Goal: Browse casually

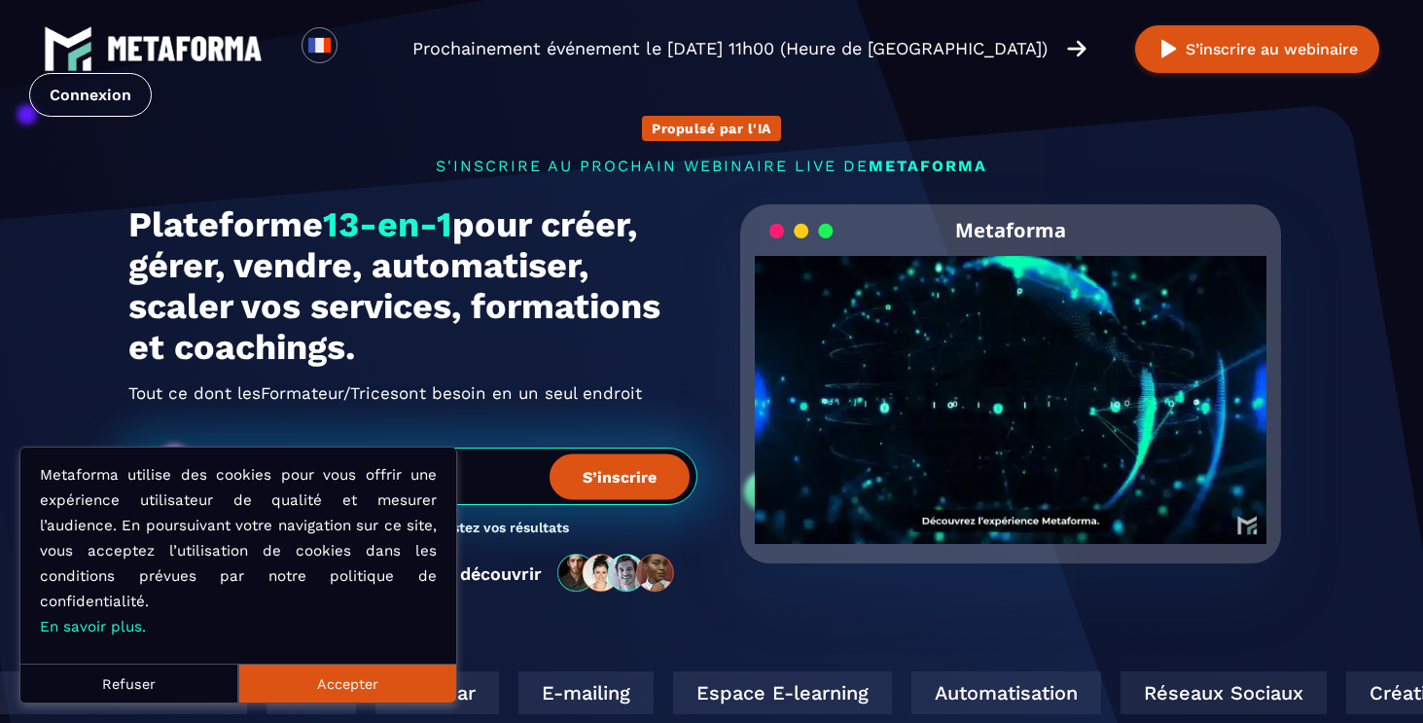
click at [317, 671] on button "Accepter" at bounding box center [347, 682] width 218 height 39
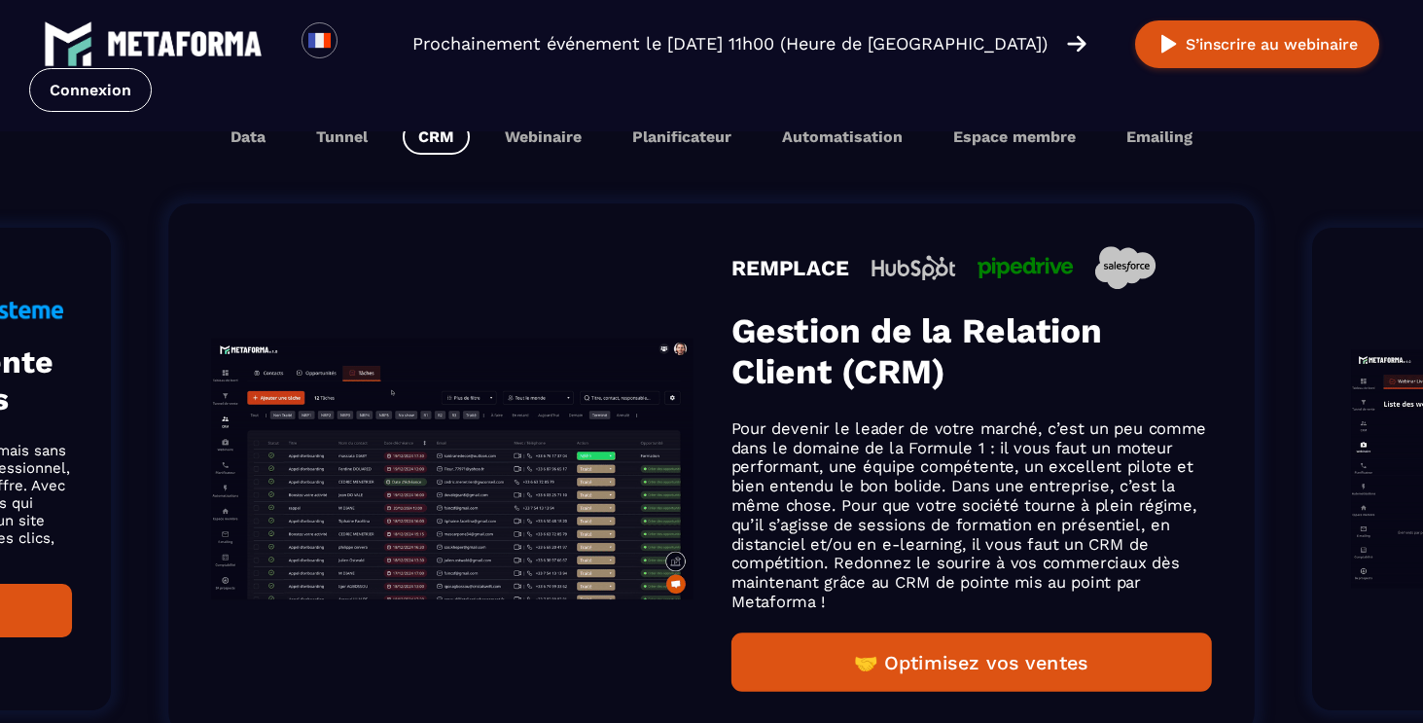
scroll to position [1200, 0]
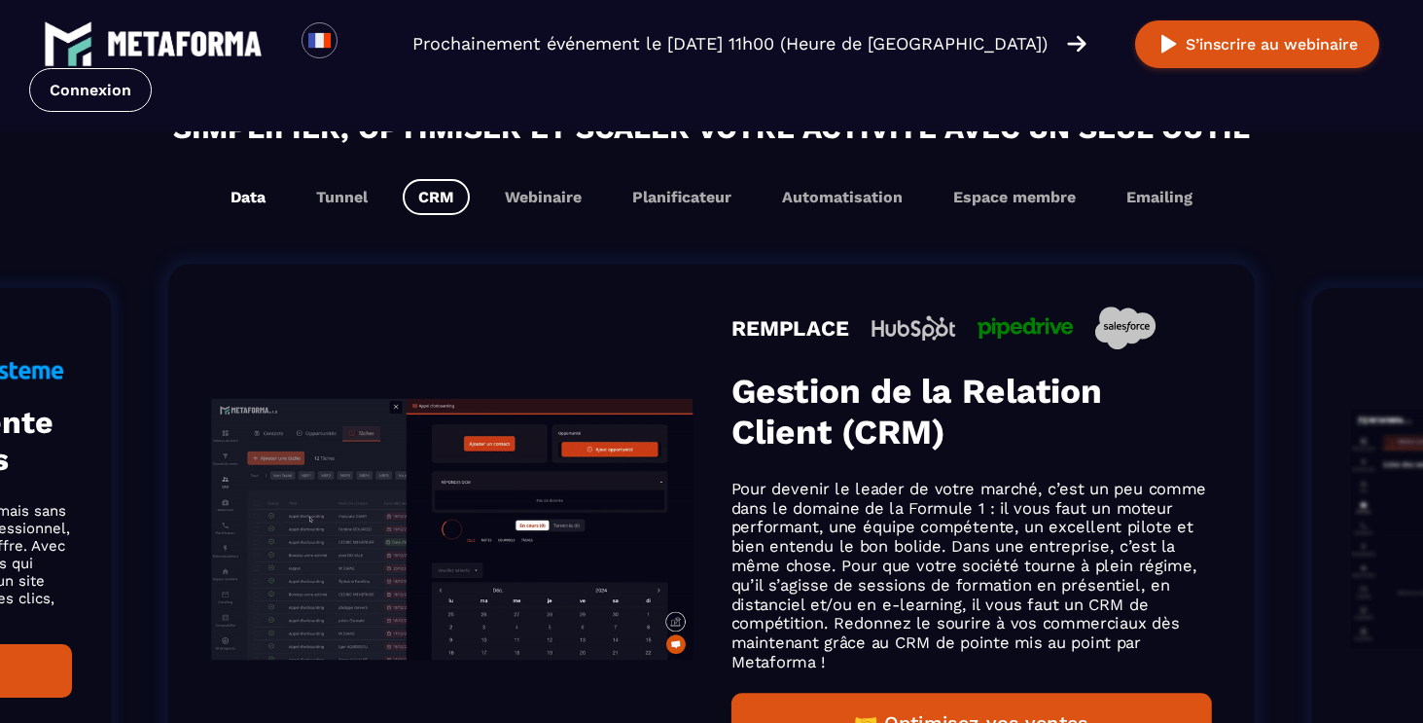
click at [246, 198] on button "Data" at bounding box center [248, 197] width 66 height 36
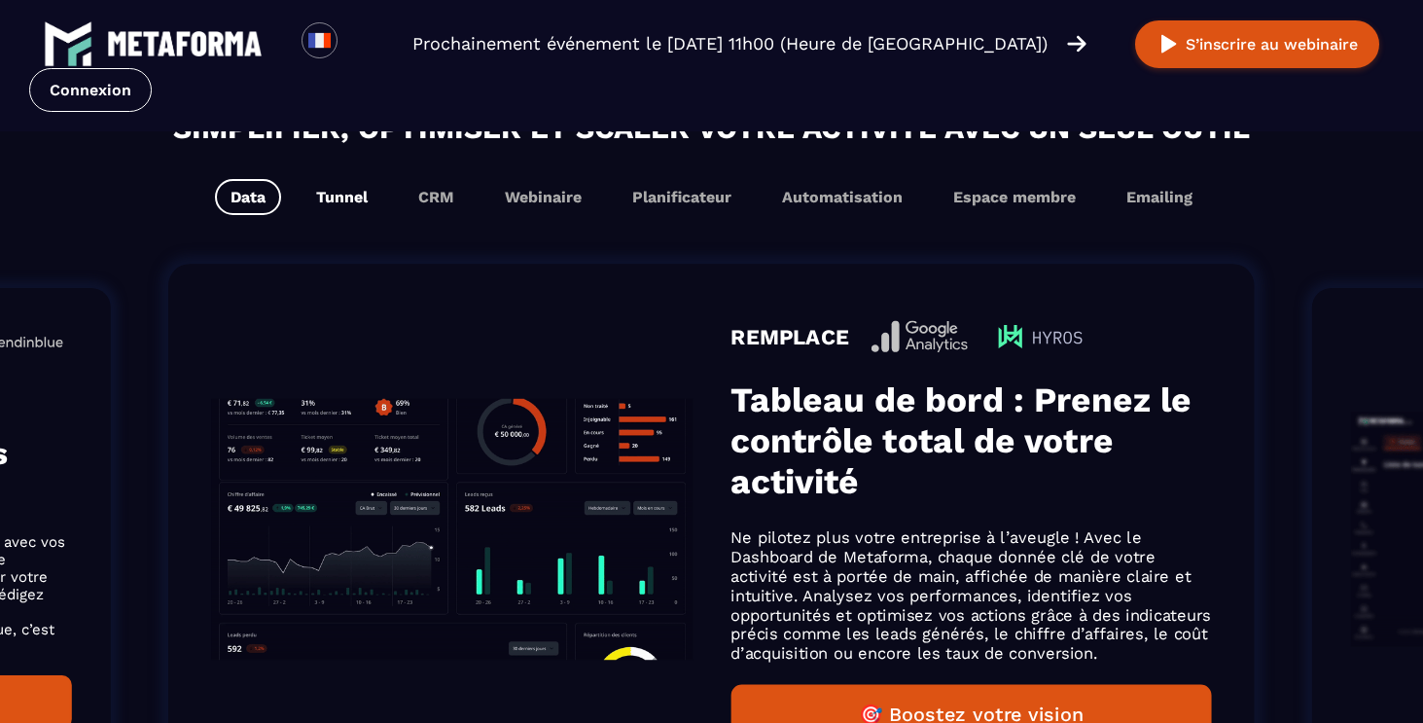
click at [339, 203] on button "Tunnel" at bounding box center [342, 197] width 83 height 36
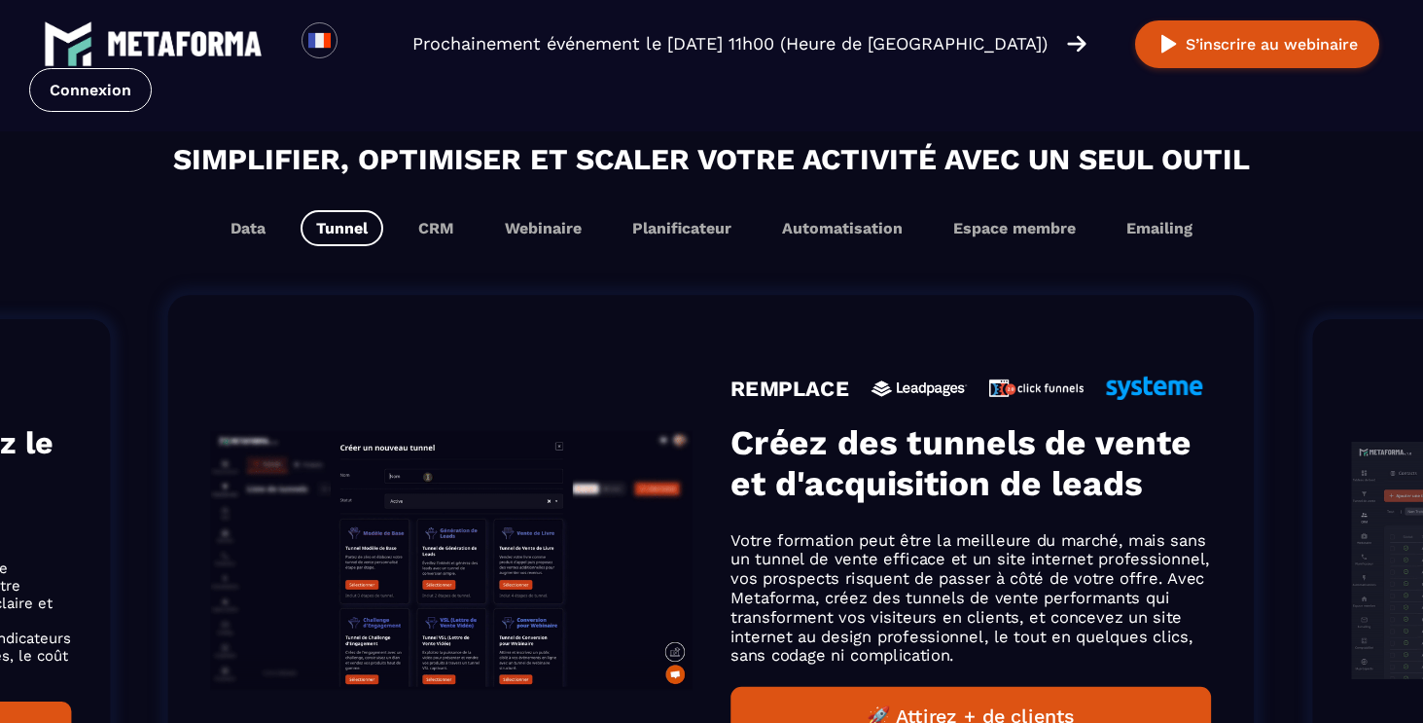
scroll to position [1231, 0]
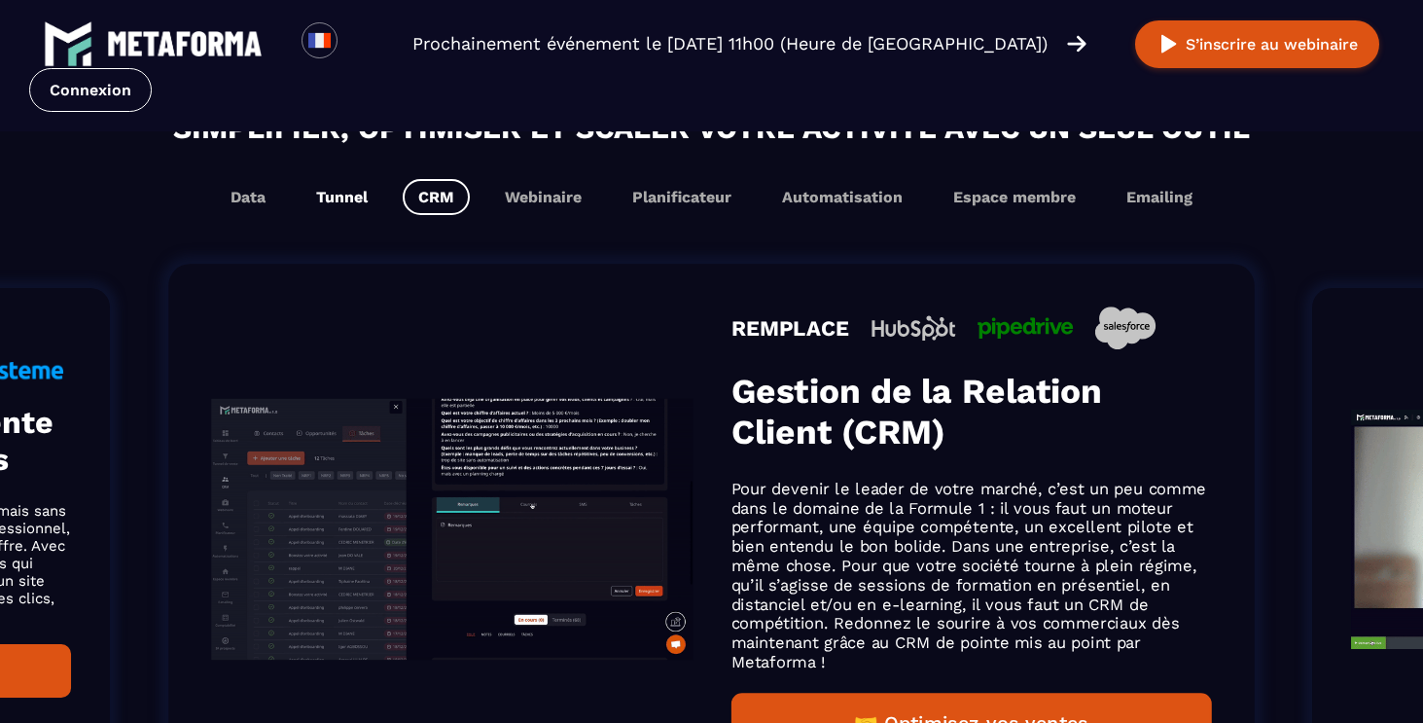
click at [338, 205] on button "Tunnel" at bounding box center [342, 197] width 83 height 36
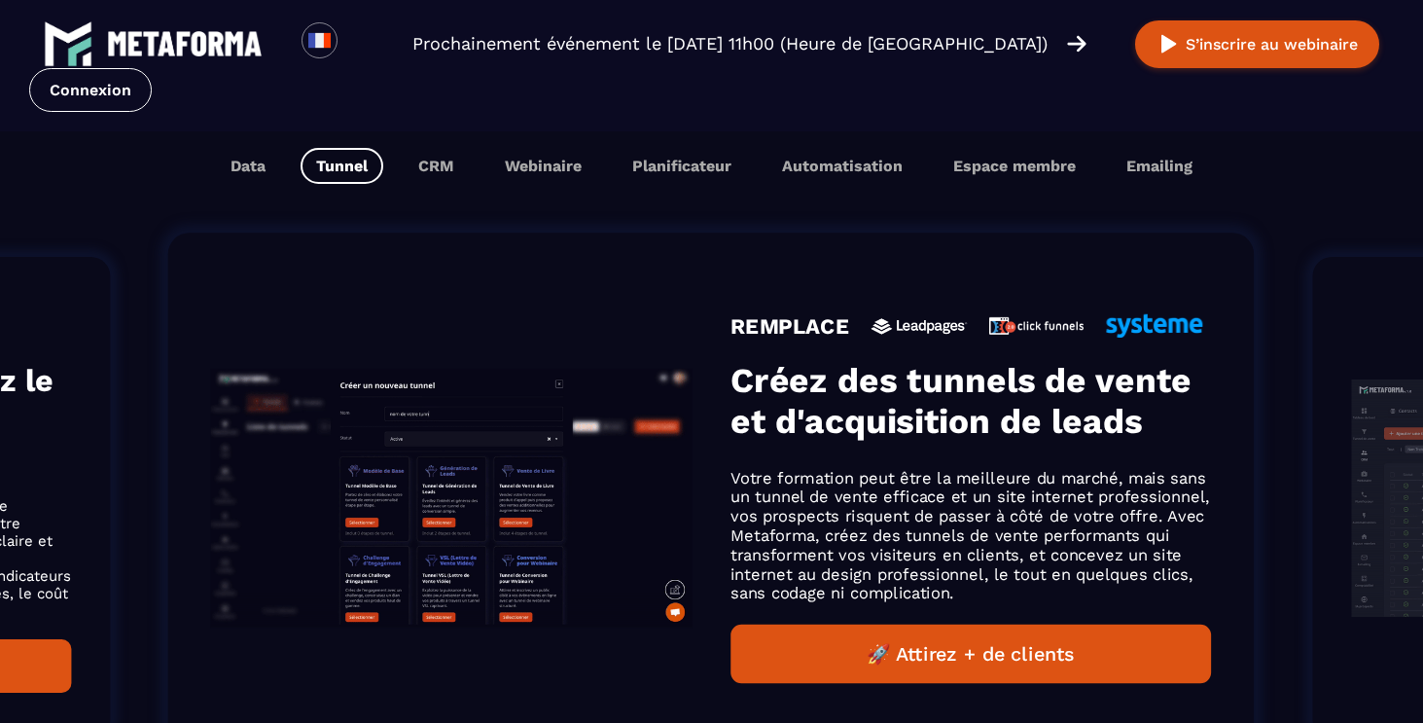
scroll to position [1200, 0]
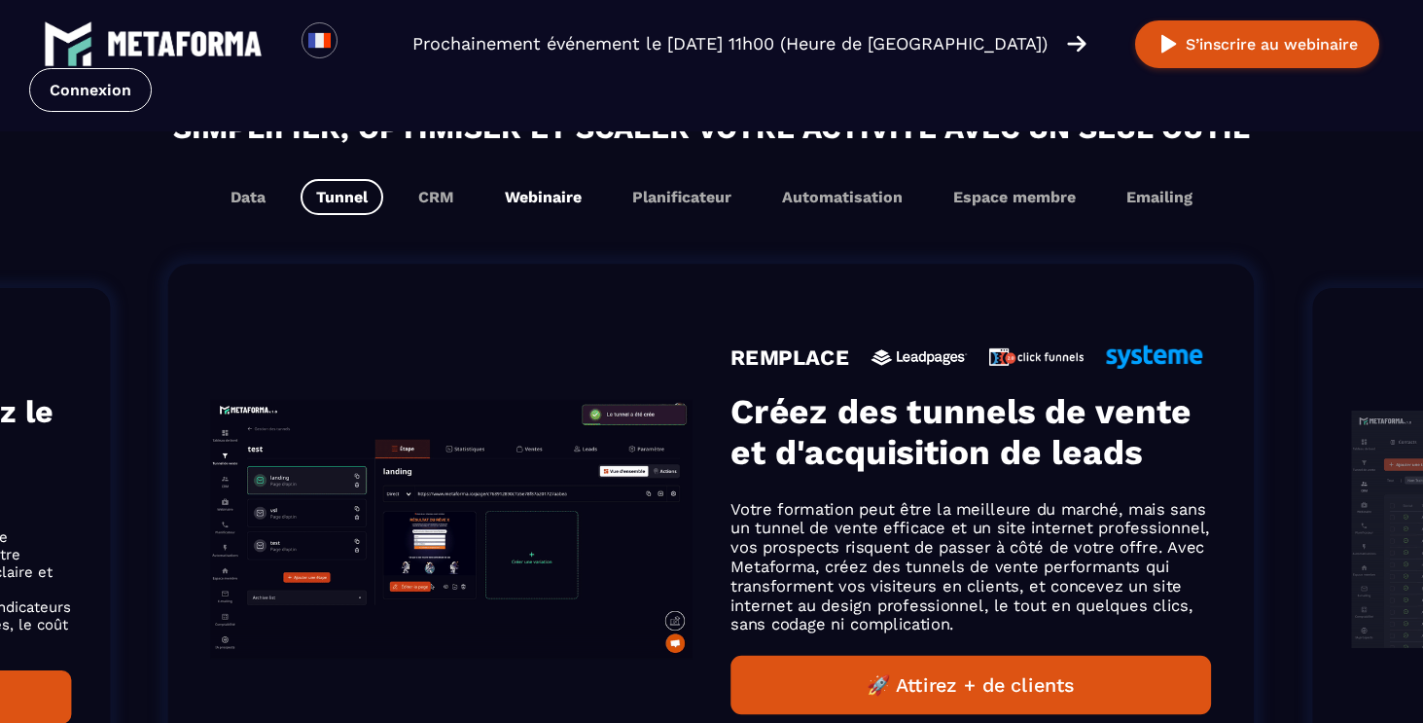
click at [529, 200] on button "Webinaire" at bounding box center [543, 197] width 108 height 36
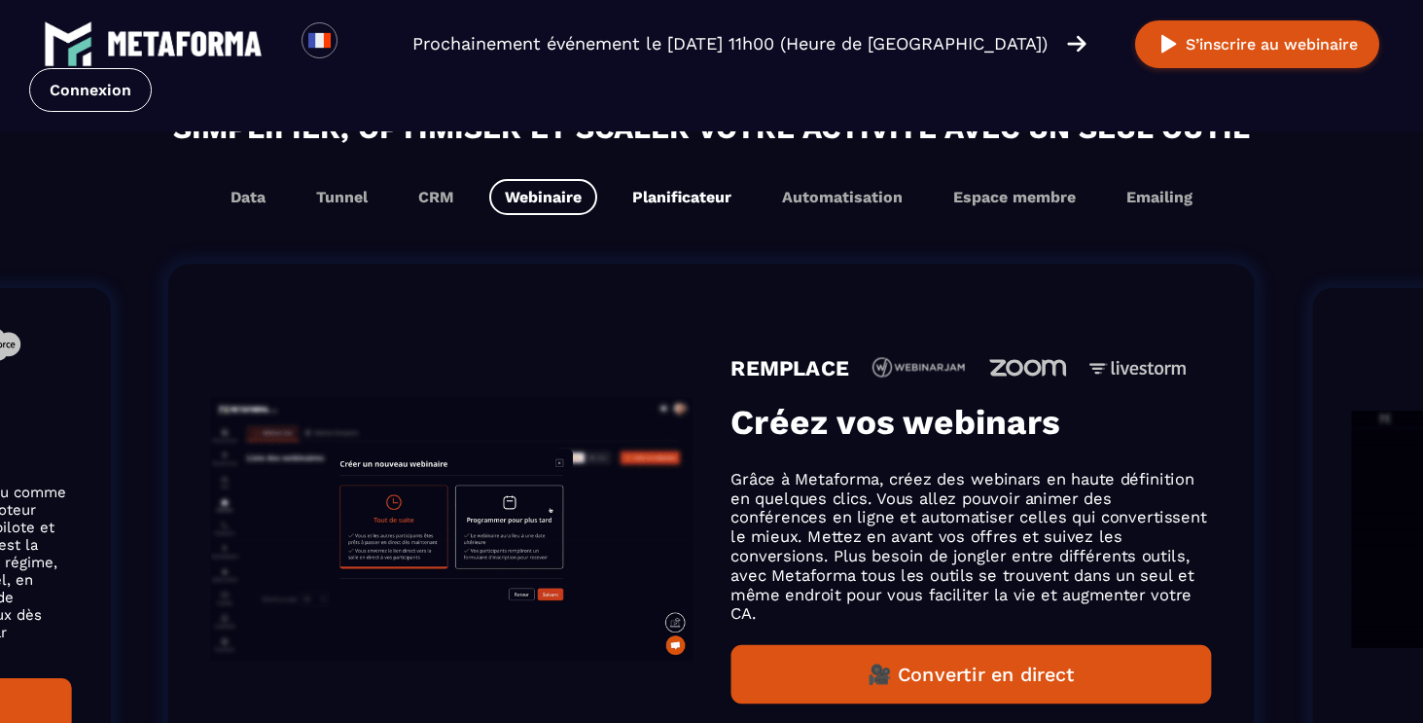
click at [654, 195] on button "Planificateur" at bounding box center [682, 197] width 130 height 36
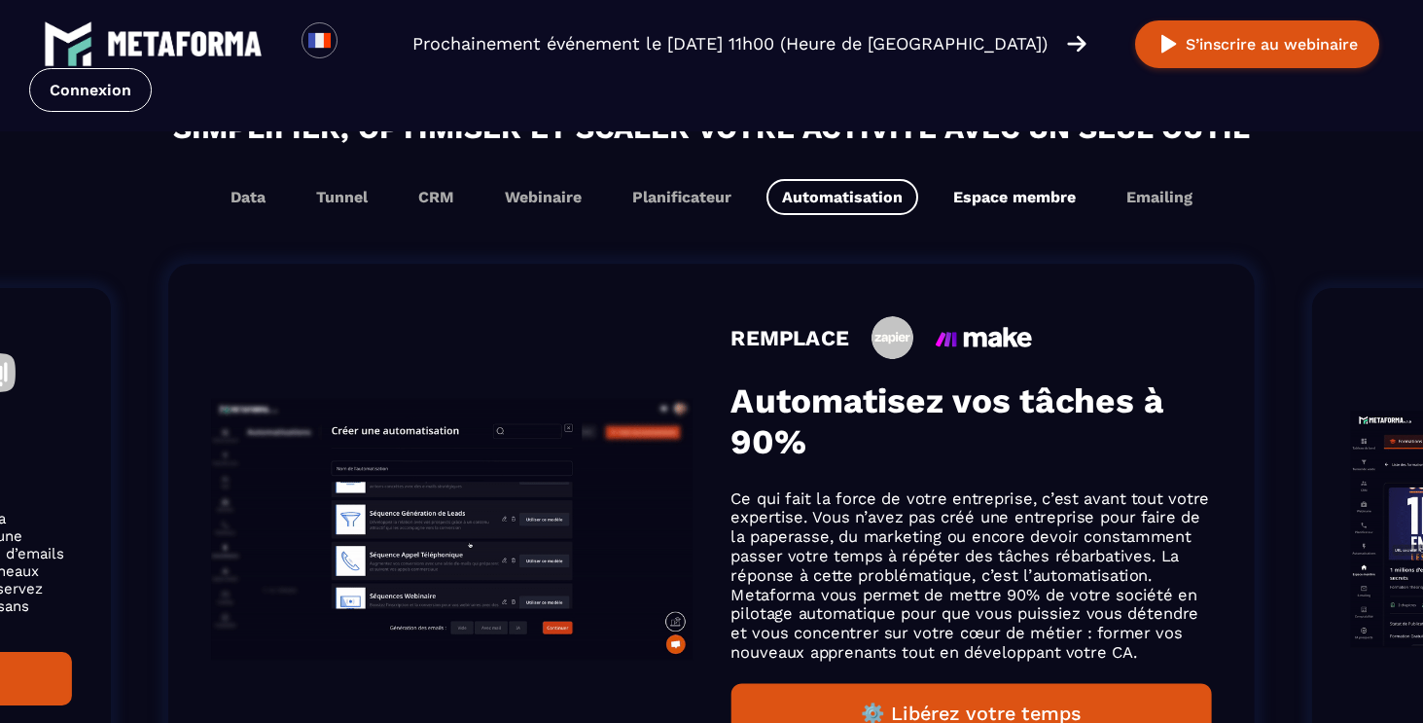
click at [951, 199] on button "Espace membre" at bounding box center [1015, 197] width 154 height 36
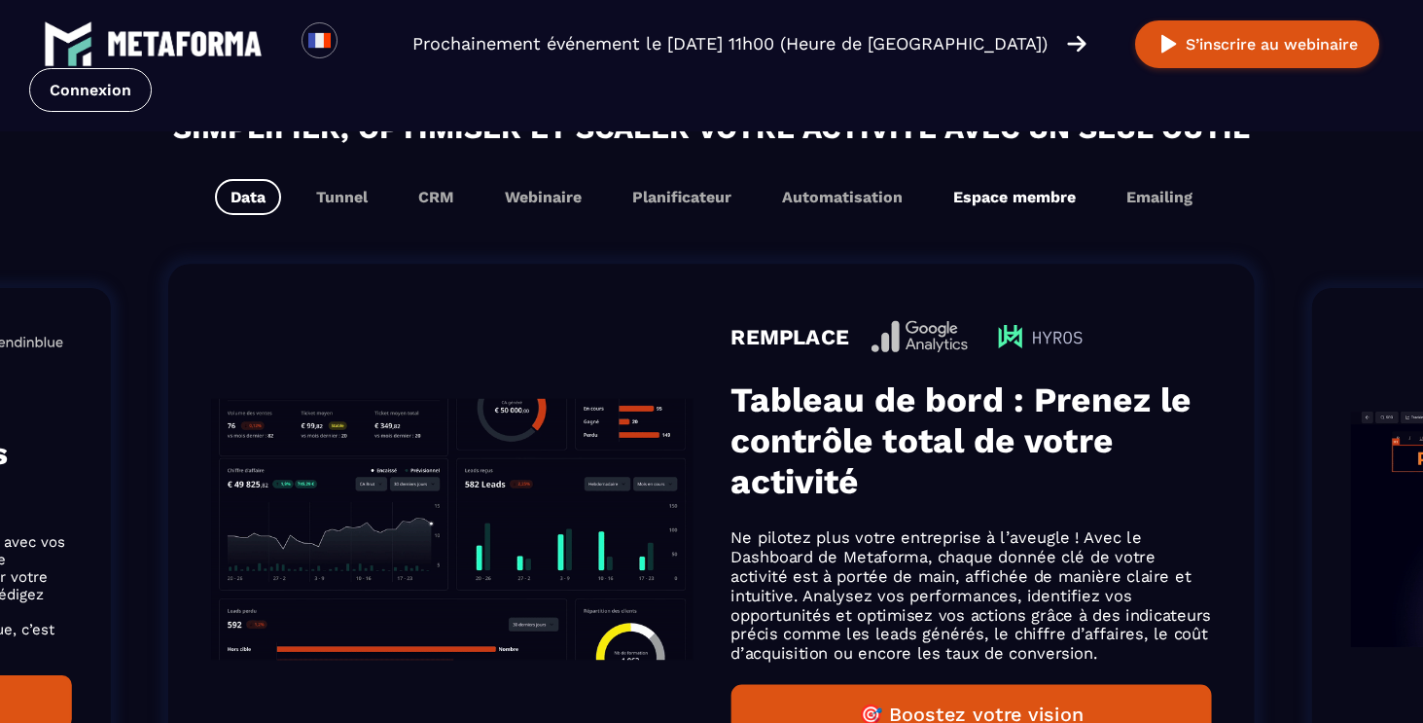
click at [980, 197] on button "Espace membre" at bounding box center [1015, 197] width 154 height 36
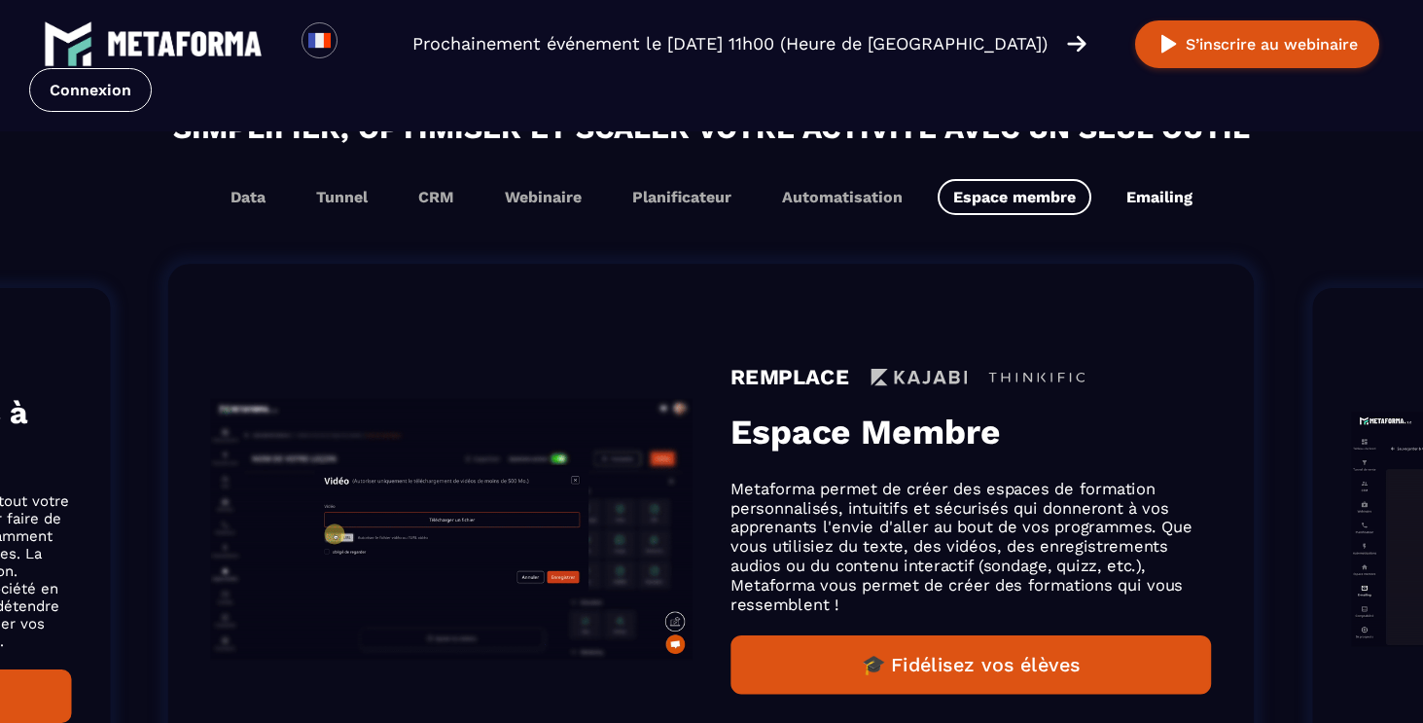
click at [1167, 212] on button "Emailing" at bounding box center [1159, 197] width 97 height 36
